Goal: Communication & Community: Ask a question

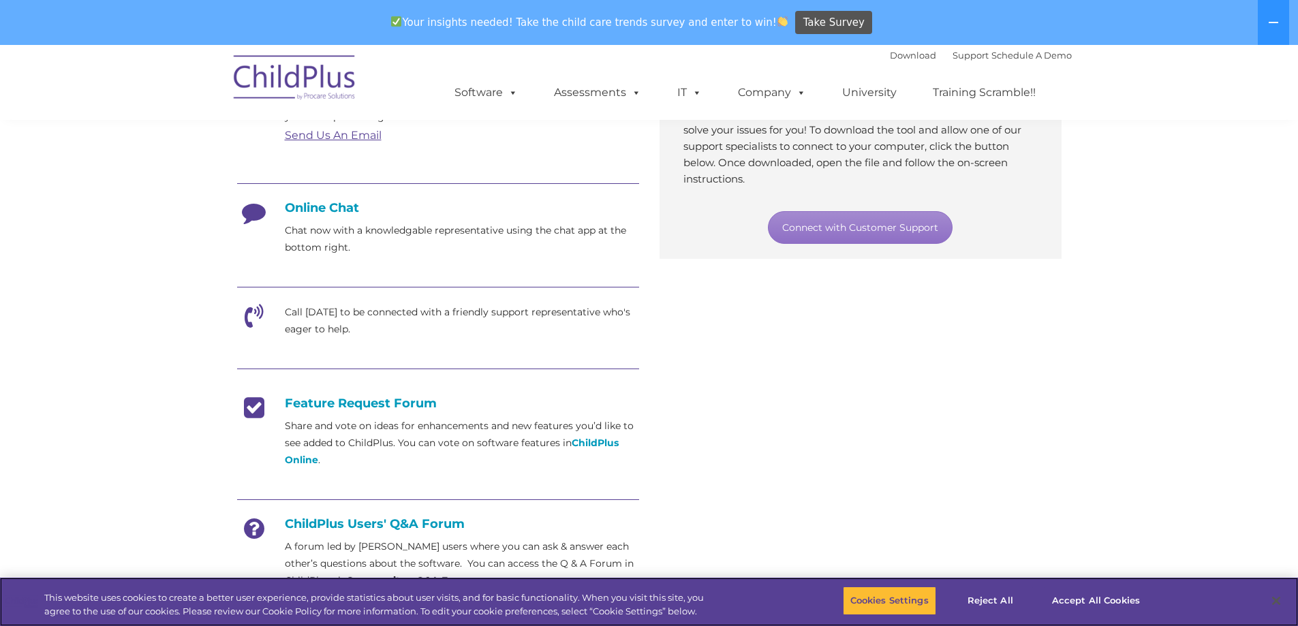
scroll to position [363, 0]
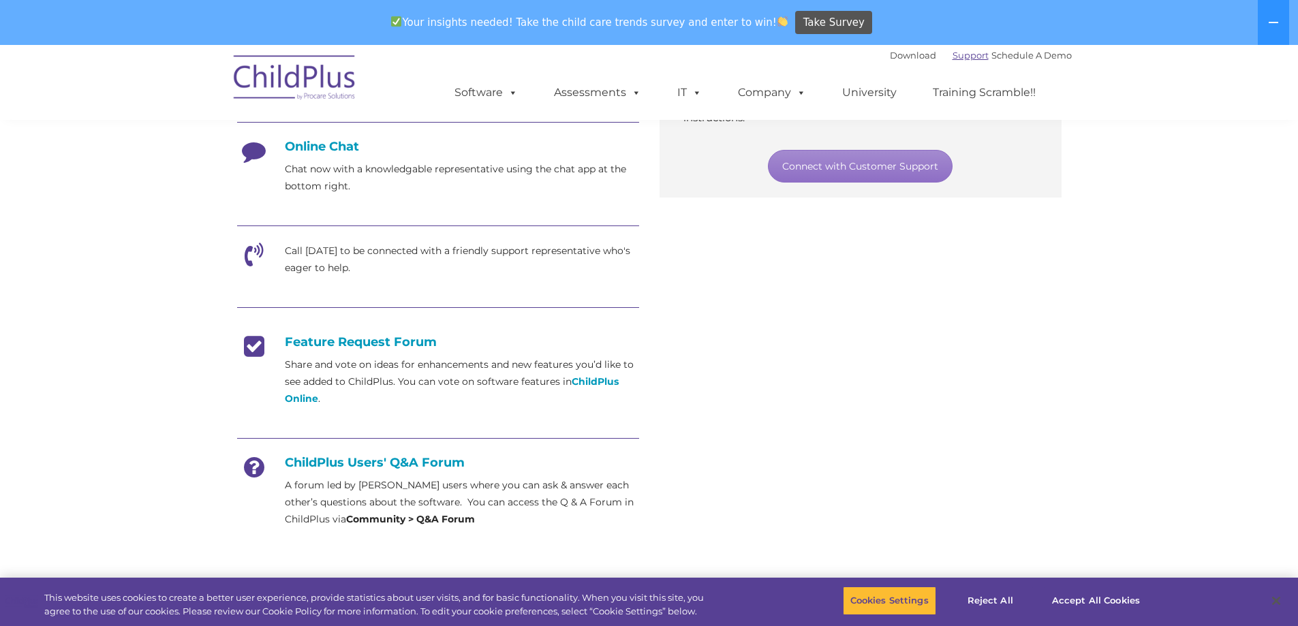
click at [953, 50] on link "Support" at bounding box center [971, 55] width 36 height 11
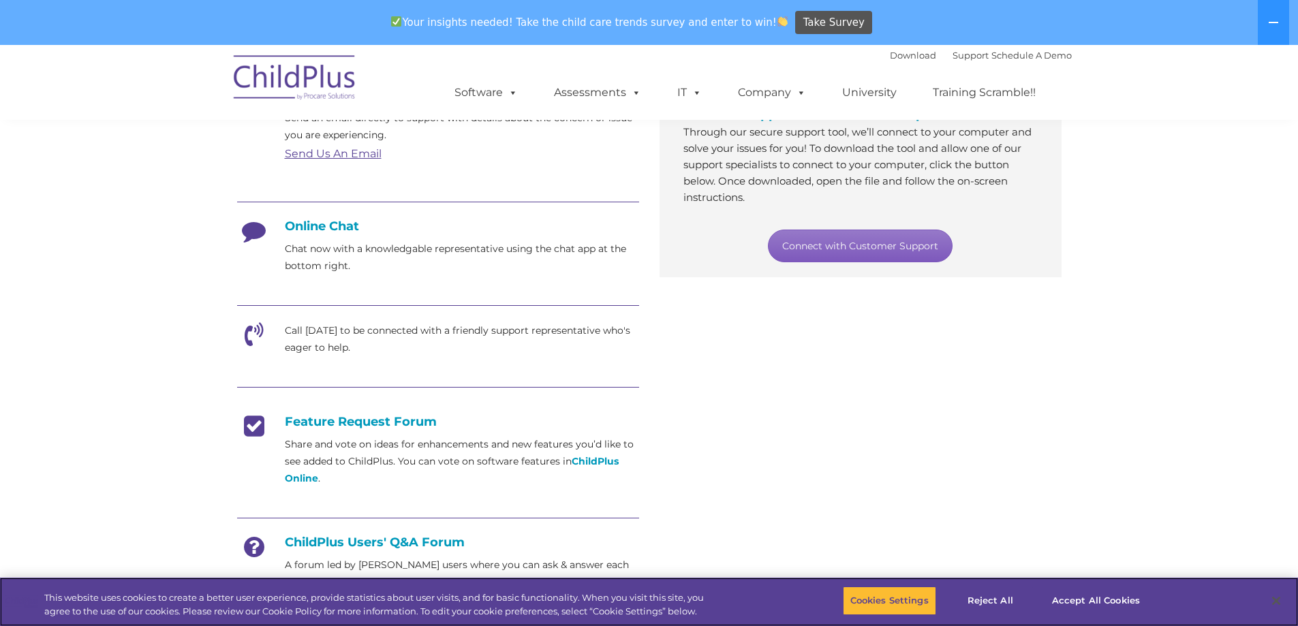
scroll to position [289, 0]
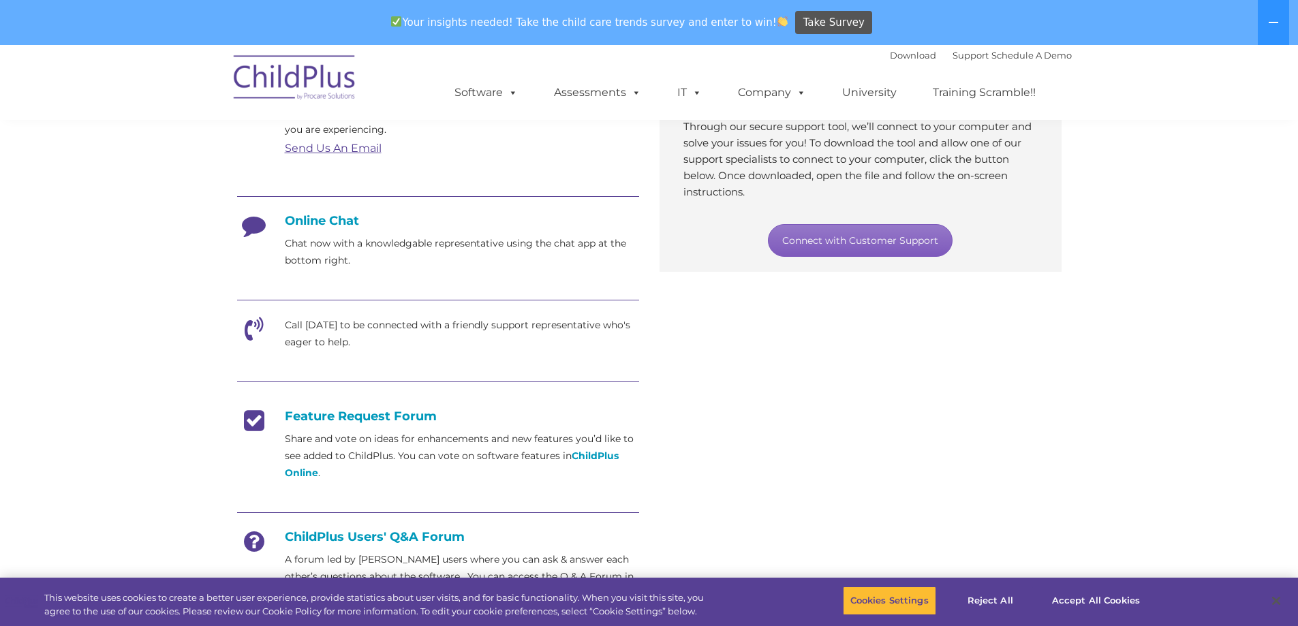
click at [878, 238] on link "Connect with Customer Support" at bounding box center [860, 240] width 185 height 33
click at [1087, 421] on section "Customer Support Need help with ChildPlus? We offer many convenient ways to con…" at bounding box center [649, 281] width 1298 height 1051
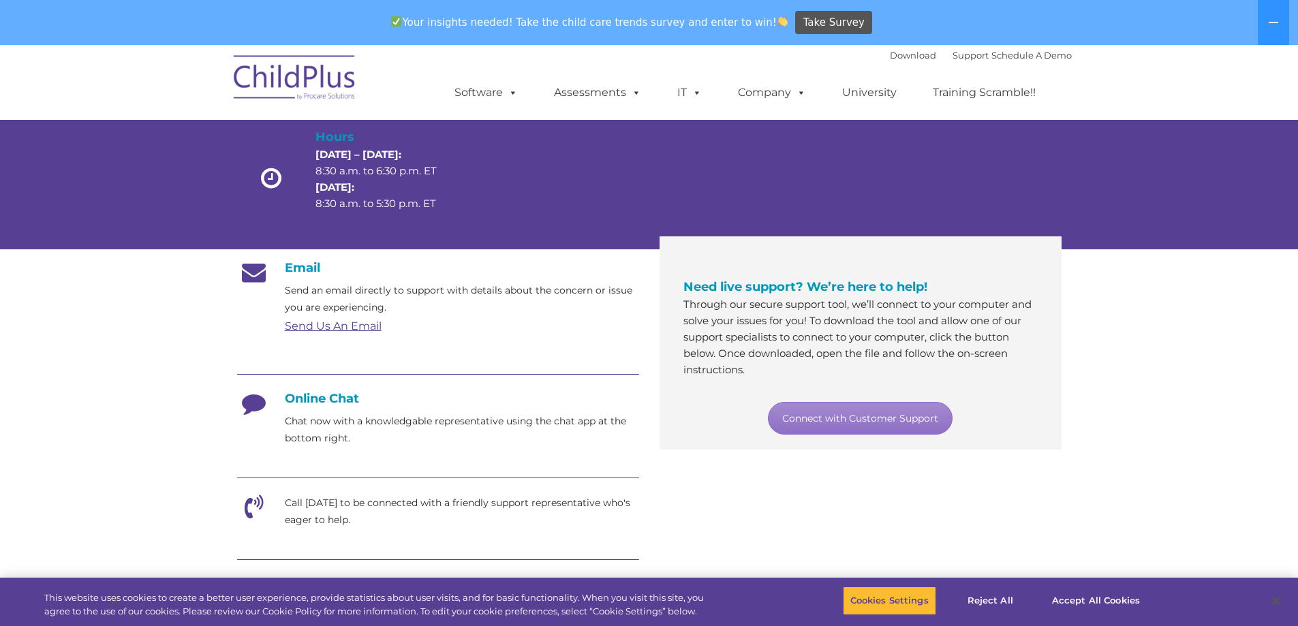
scroll to position [0, 0]
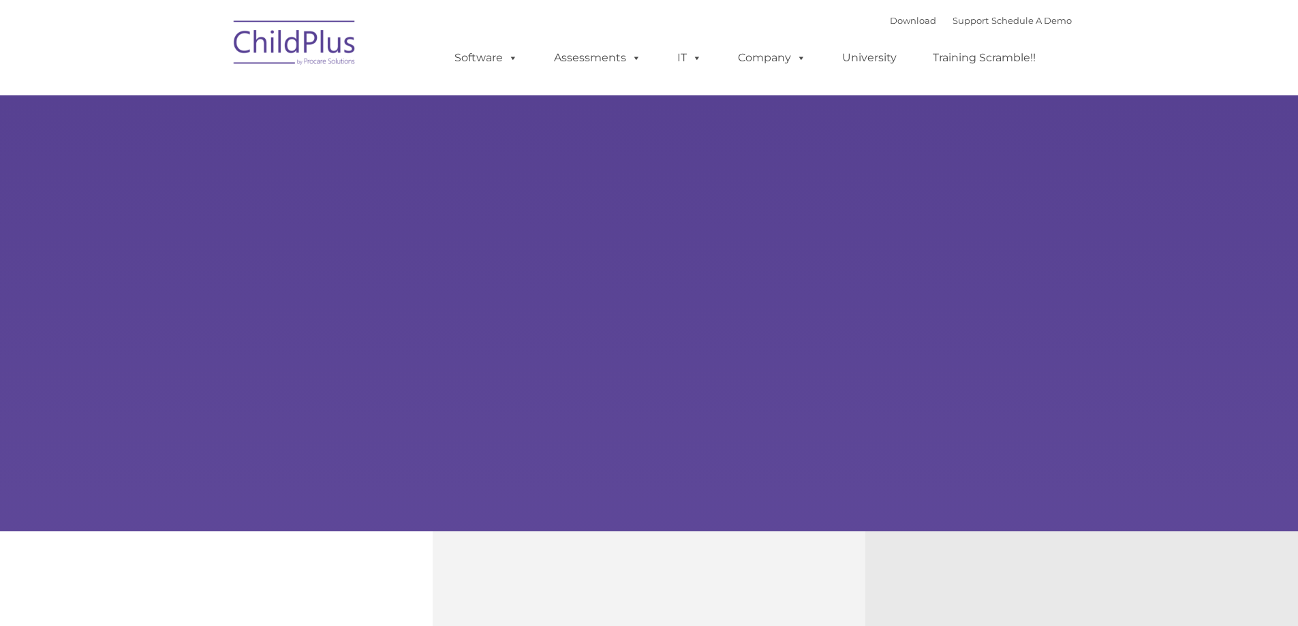
type input ""
select select "MEDIUM"
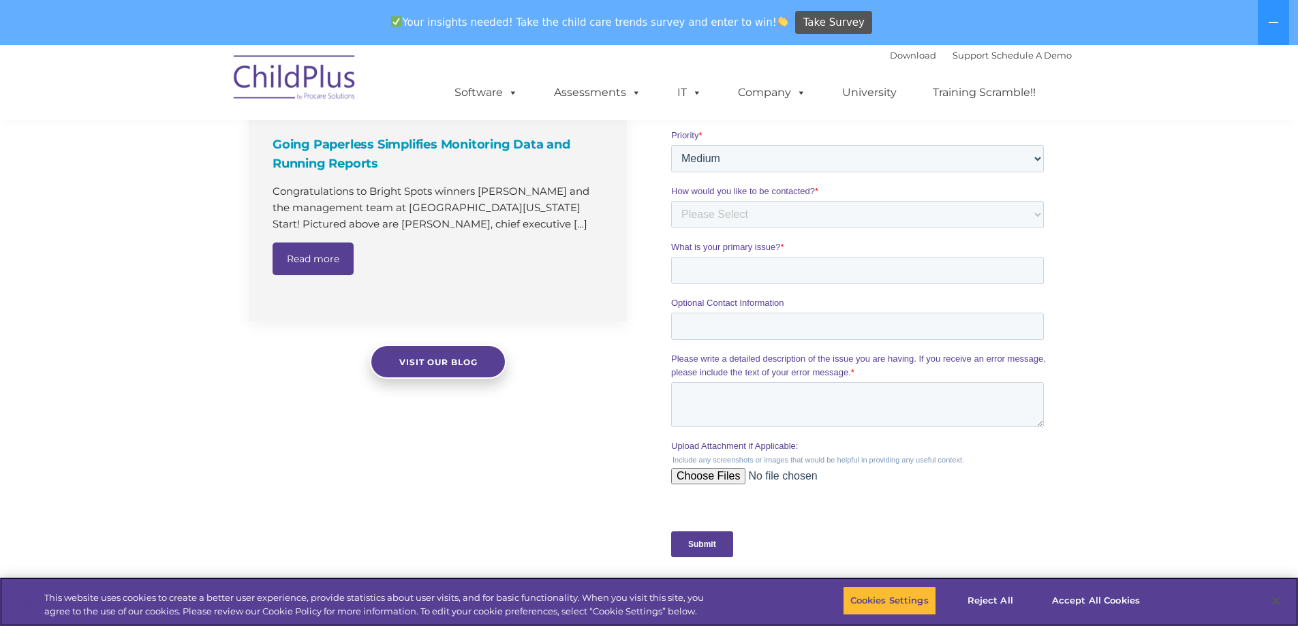
scroll to position [868, 0]
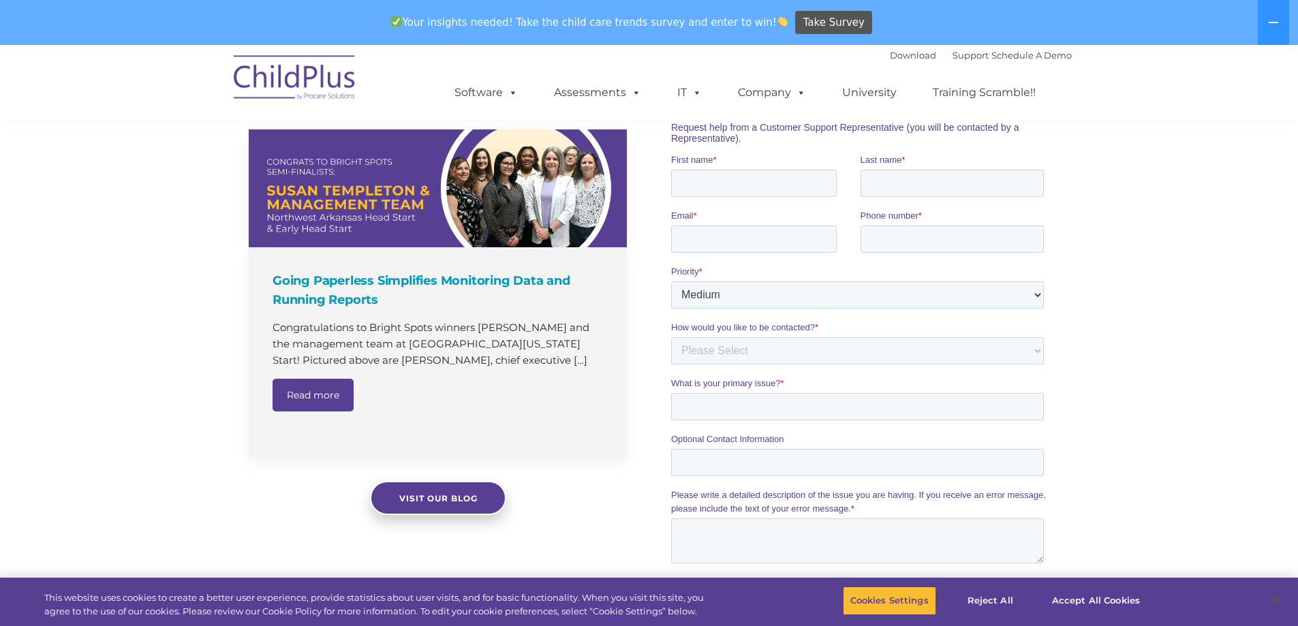
click at [728, 187] on input "First name *" at bounding box center [754, 182] width 166 height 27
drag, startPoint x: 778, startPoint y: 187, endPoint x: 275, endPoint y: 179, distance: 503.0
click at [671, 179] on html "Request Customer Support Request help from a Customer Support Representative (y…" at bounding box center [860, 390] width 378 height 653
type input "[PERSON_NAME]"
type input "Matadin"
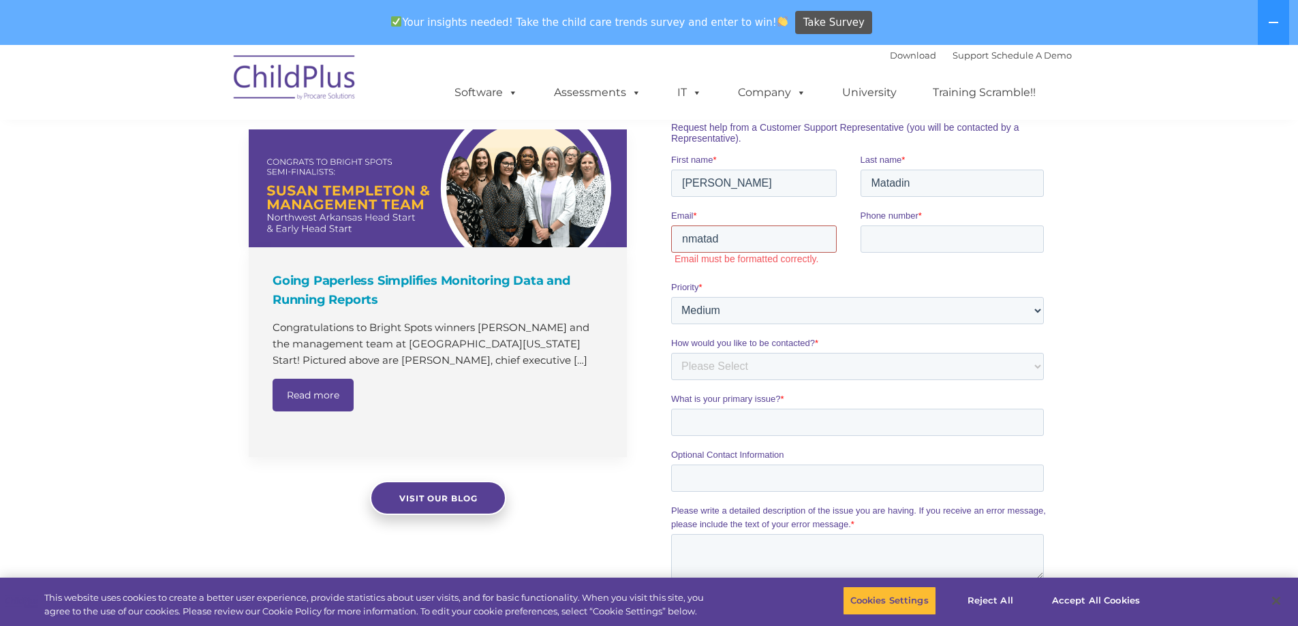
type input "[EMAIL_ADDRESS][DOMAIN_NAME]"
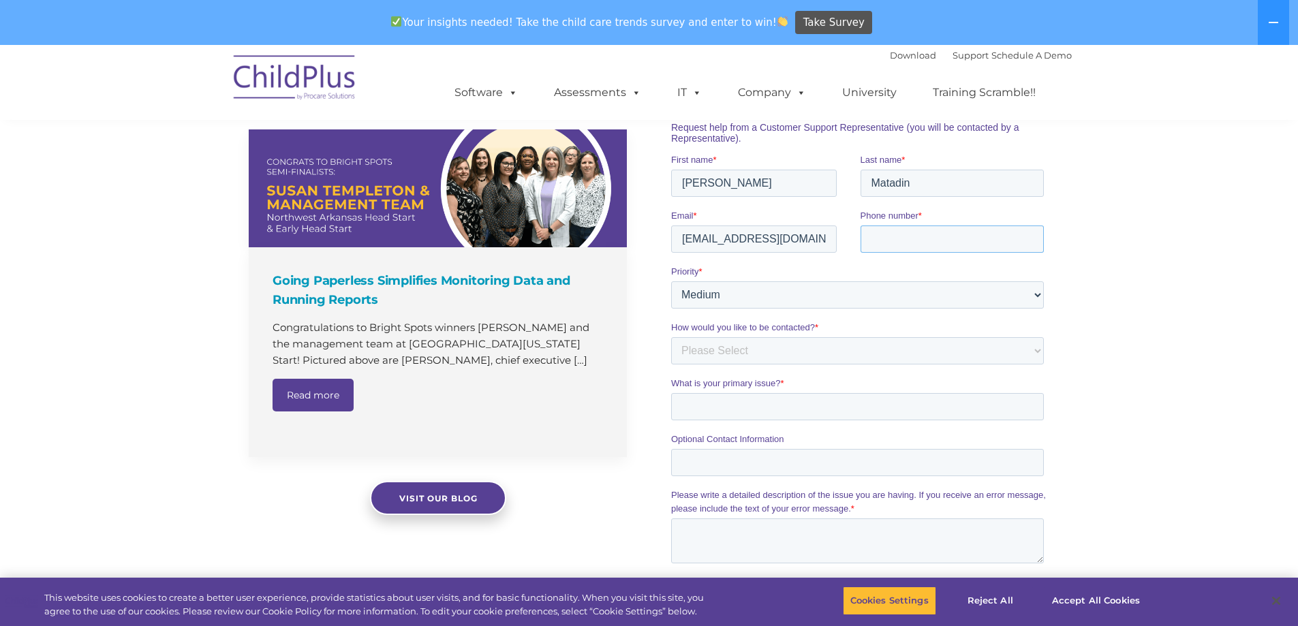
click at [894, 247] on input "Phone number *" at bounding box center [953, 238] width 184 height 27
type input "[PHONE_NUMBER]"
click at [709, 299] on select "Please Select Low Medium High" at bounding box center [857, 294] width 373 height 27
select select "HIGH"
click at [671, 281] on select "Please Select Low Medium High" at bounding box center [857, 294] width 373 height 27
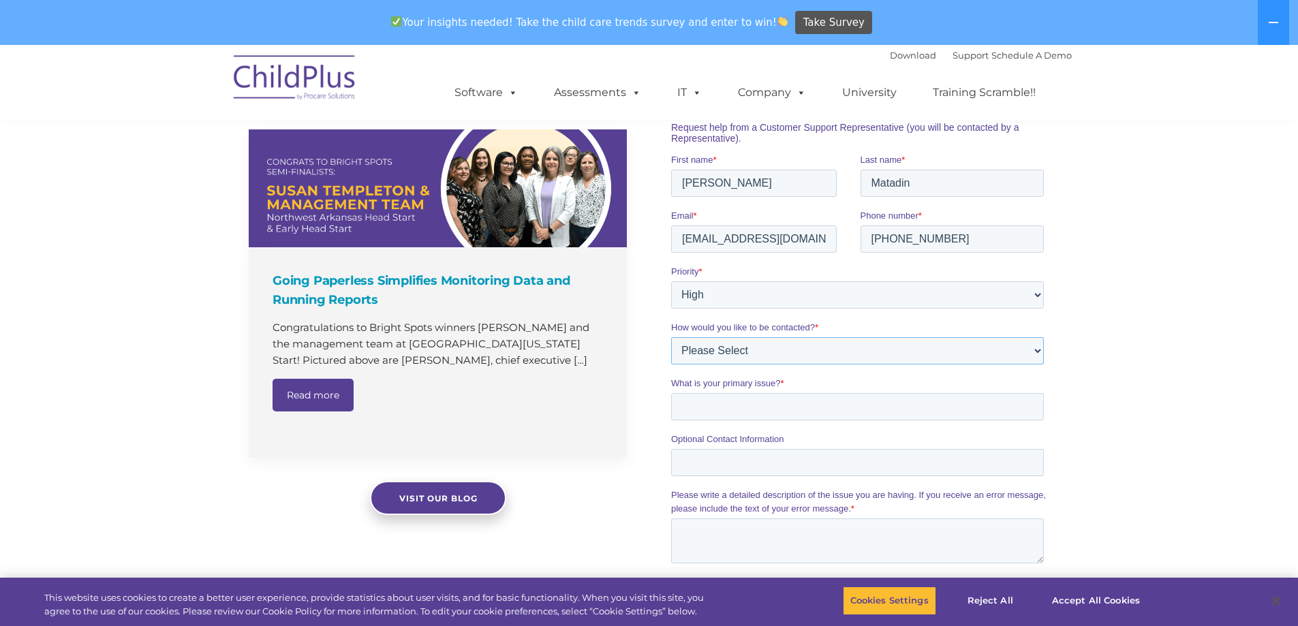
click at [723, 354] on select "Please Select Phone Email" at bounding box center [857, 350] width 373 height 27
select select "Phone"
click at [671, 337] on select "Please Select Phone Email" at bounding box center [857, 350] width 373 height 27
click at [737, 402] on input "What is your primary issue? *" at bounding box center [857, 406] width 373 height 27
type input "A"
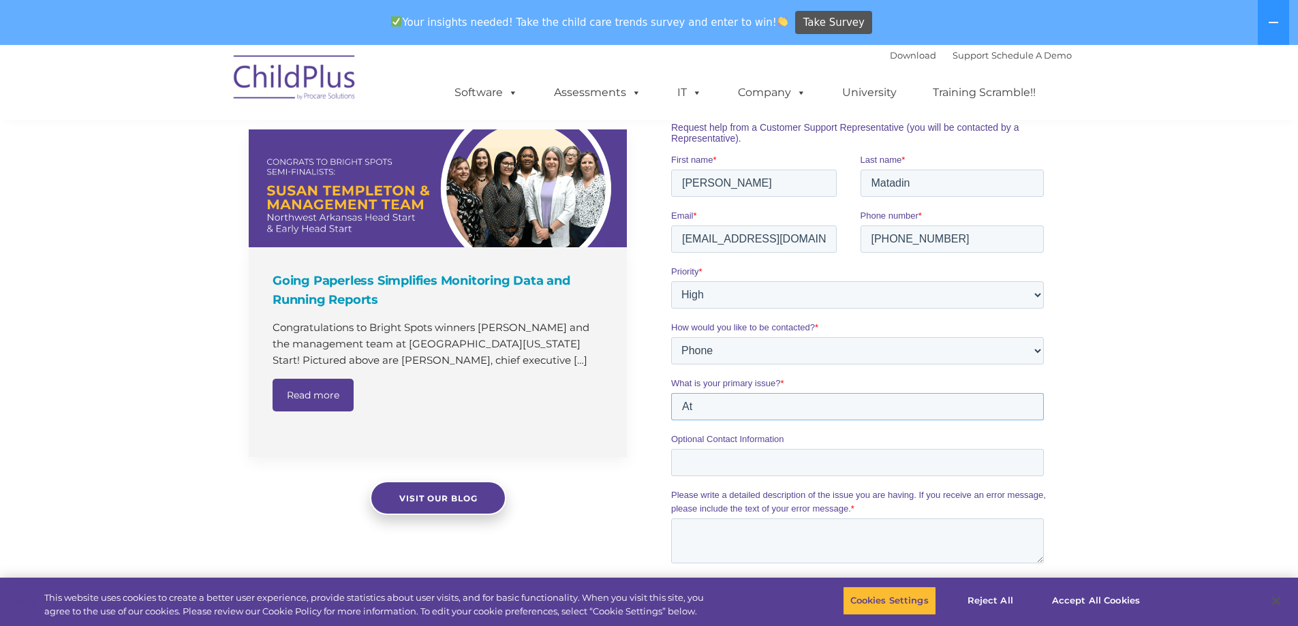
type input "A"
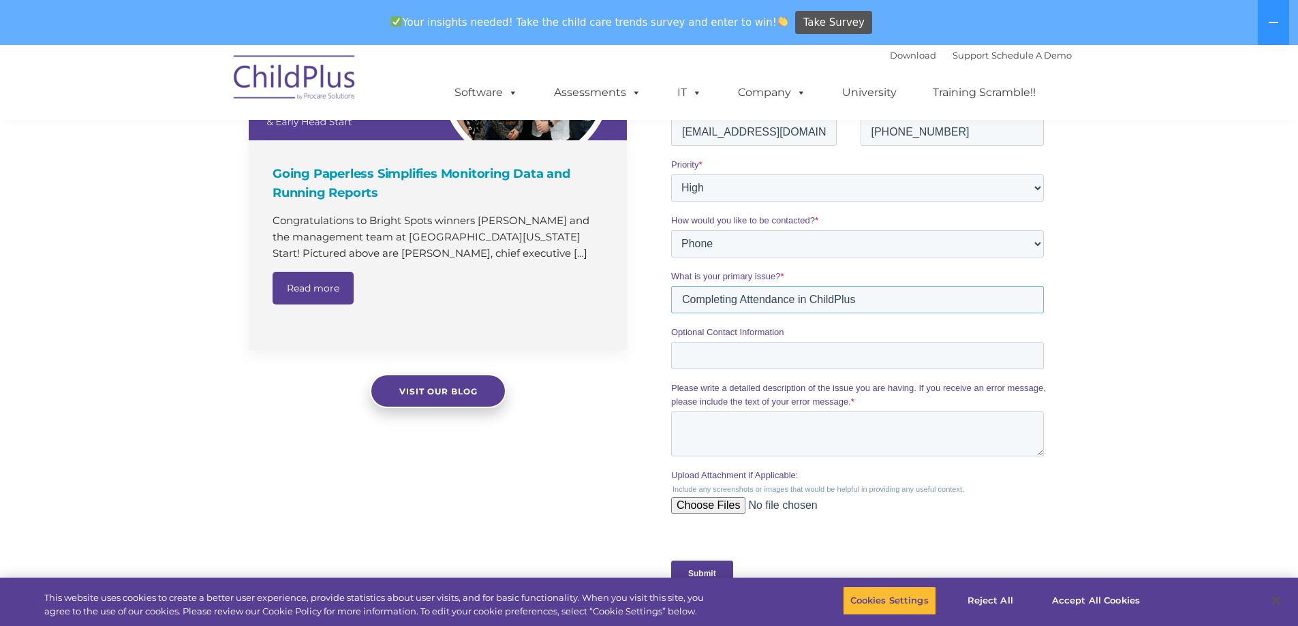
scroll to position [1004, 0]
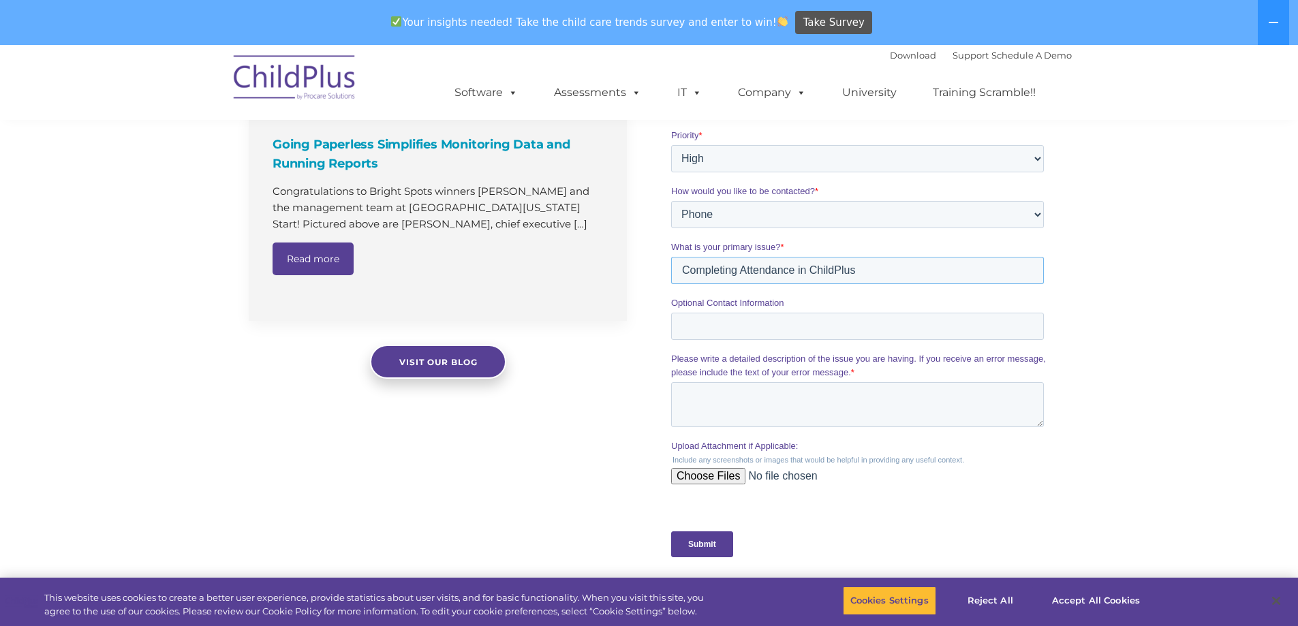
drag, startPoint x: 864, startPoint y: 283, endPoint x: 672, endPoint y: 267, distance: 192.8
click at [672, 267] on input "Completing Attendance in ChildPlus" at bounding box center [857, 270] width 373 height 27
type input "Completing Attendance in ChildPlus"
drag, startPoint x: 708, startPoint y: 272, endPoint x: 678, endPoint y: 400, distance: 131.6
click at [678, 400] on textarea "Please write a detailed description of the issue you are having. If you receive…" at bounding box center [857, 404] width 373 height 45
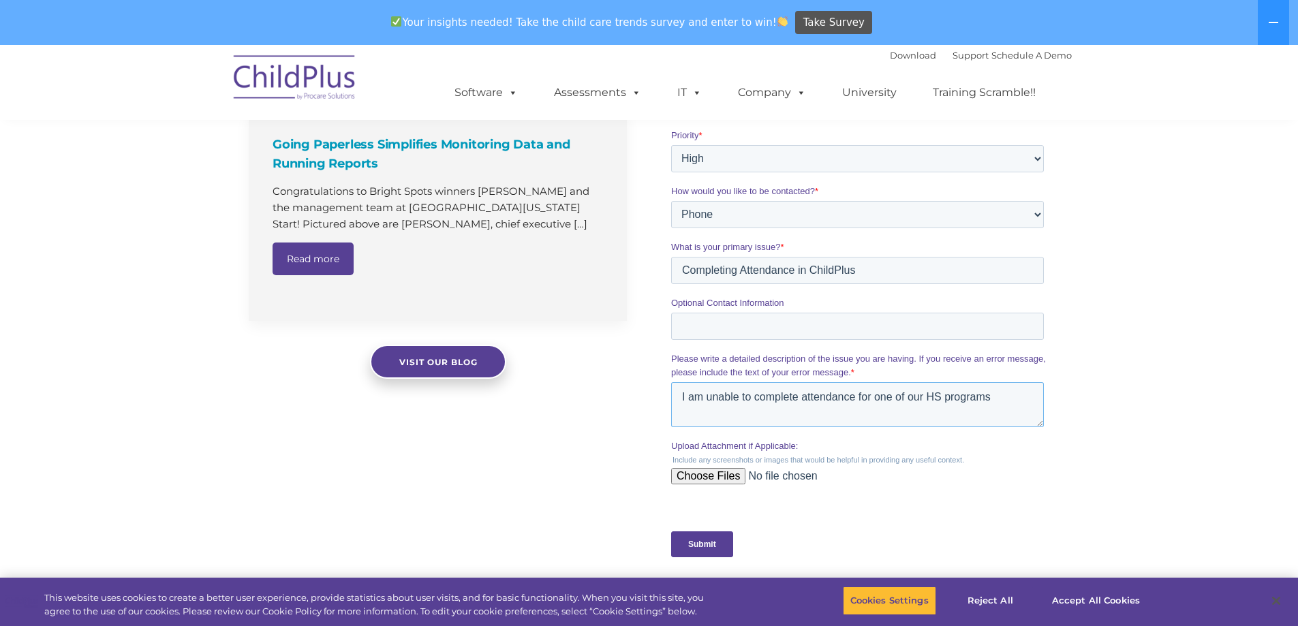
type textarea "I am unable to complete attendance for one of our HS programs"
click at [727, 553] on input "Submit" at bounding box center [702, 545] width 62 height 26
